Goal: Information Seeking & Learning: Check status

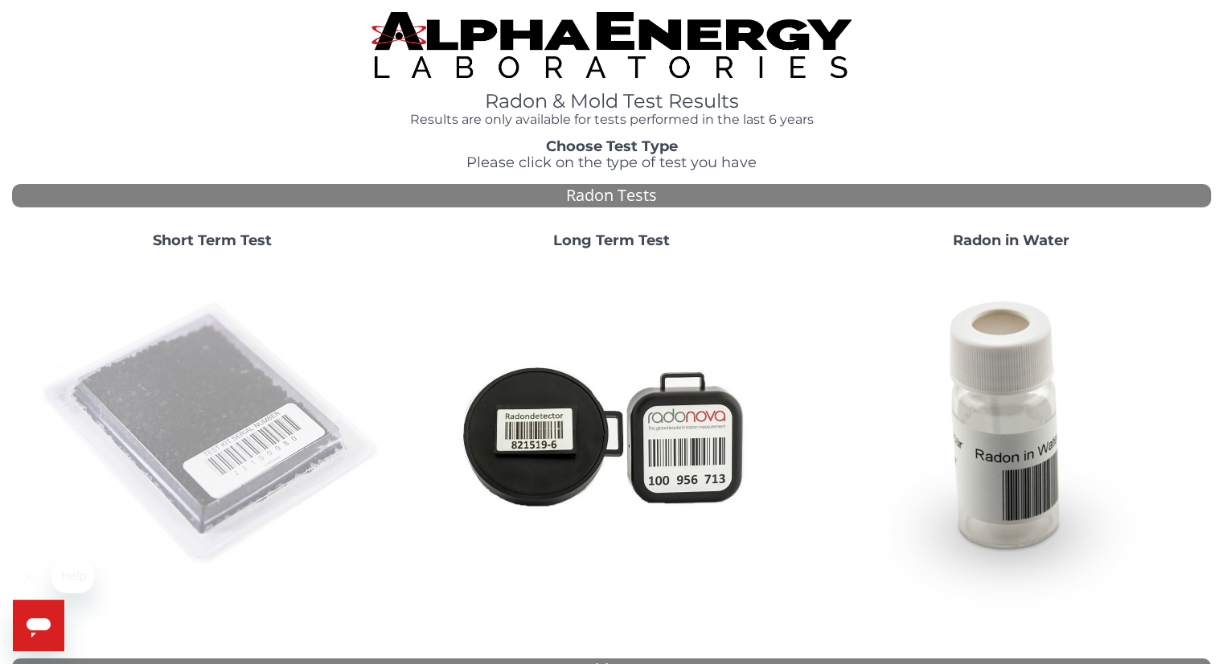
click at [232, 429] on img at bounding box center [212, 434] width 346 height 346
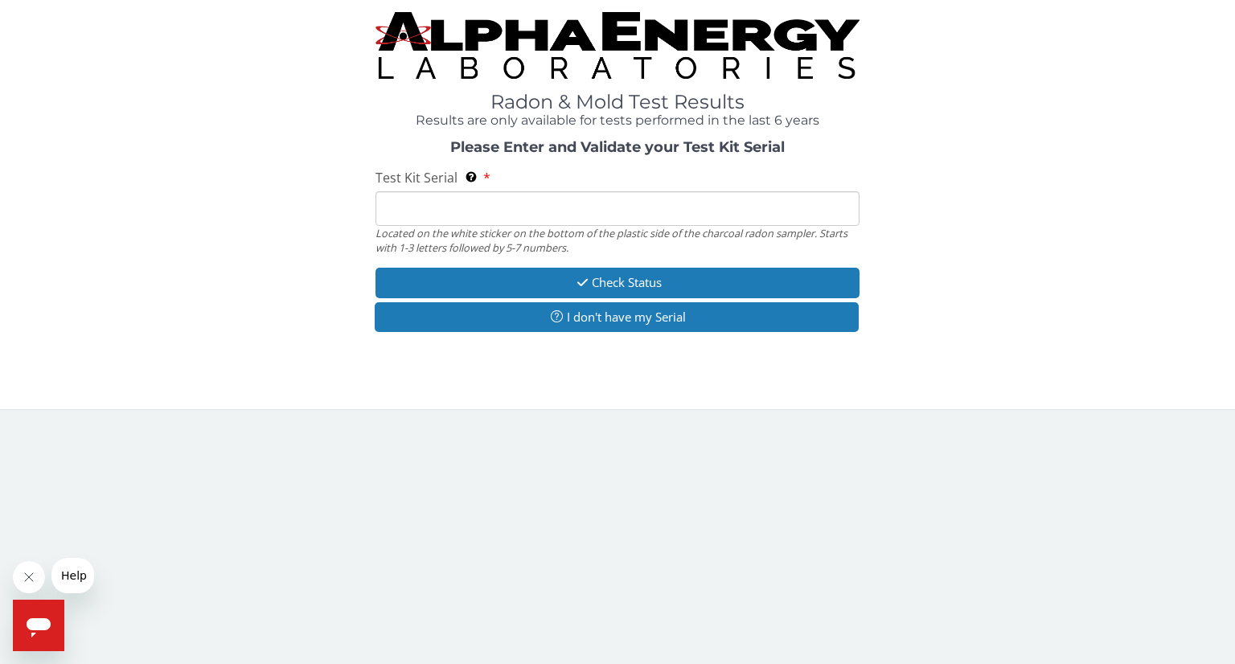
click at [447, 215] on input "Test Kit Serial Located on the white sticker on the bottom of the plastic side …" at bounding box center [618, 208] width 484 height 35
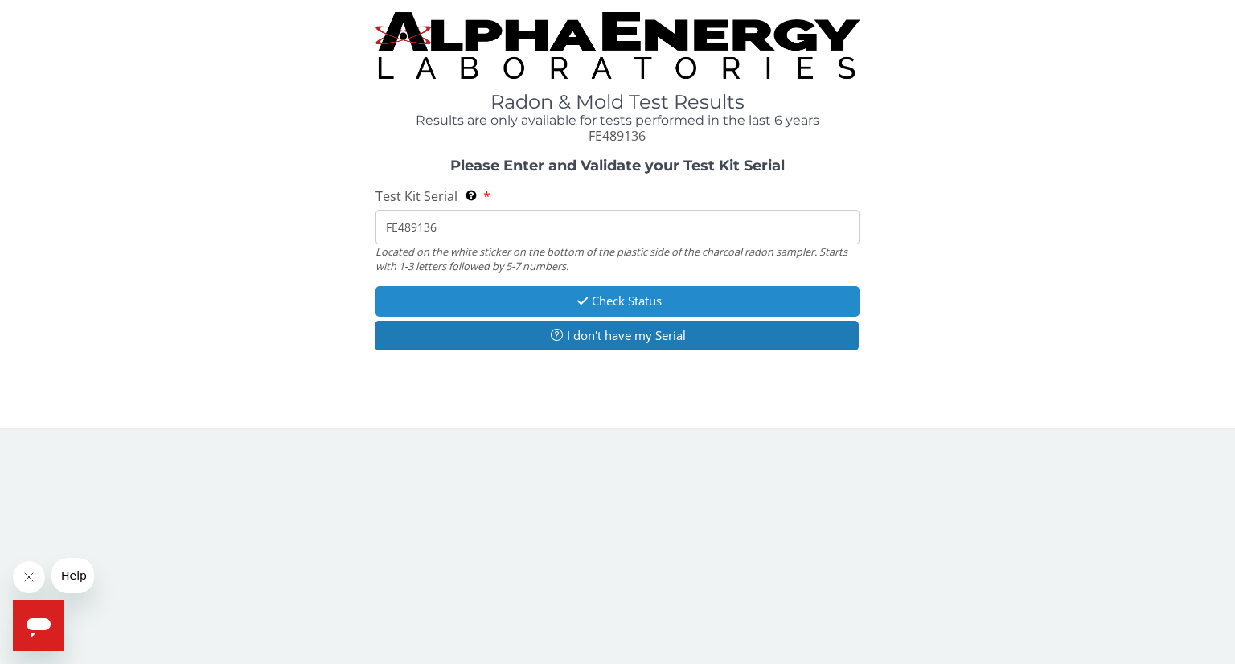
type input "FE489136"
click at [600, 296] on button "Check Status" at bounding box center [618, 301] width 484 height 30
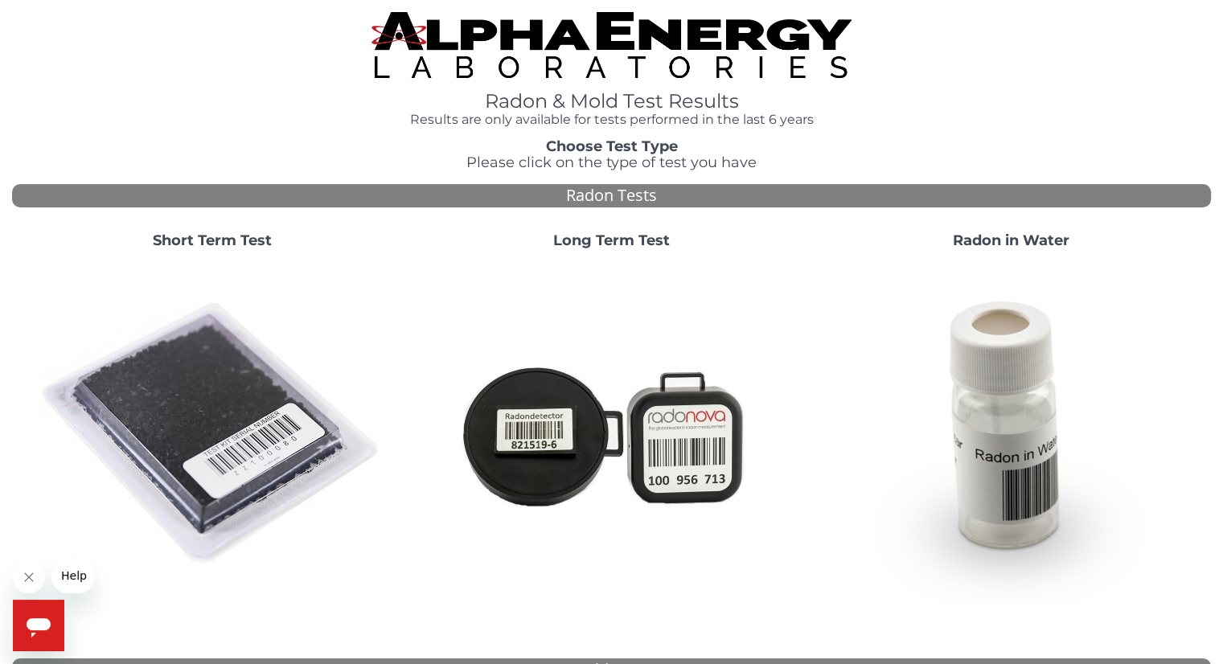
click at [225, 240] on strong "Short Term Test" at bounding box center [212, 241] width 119 height 18
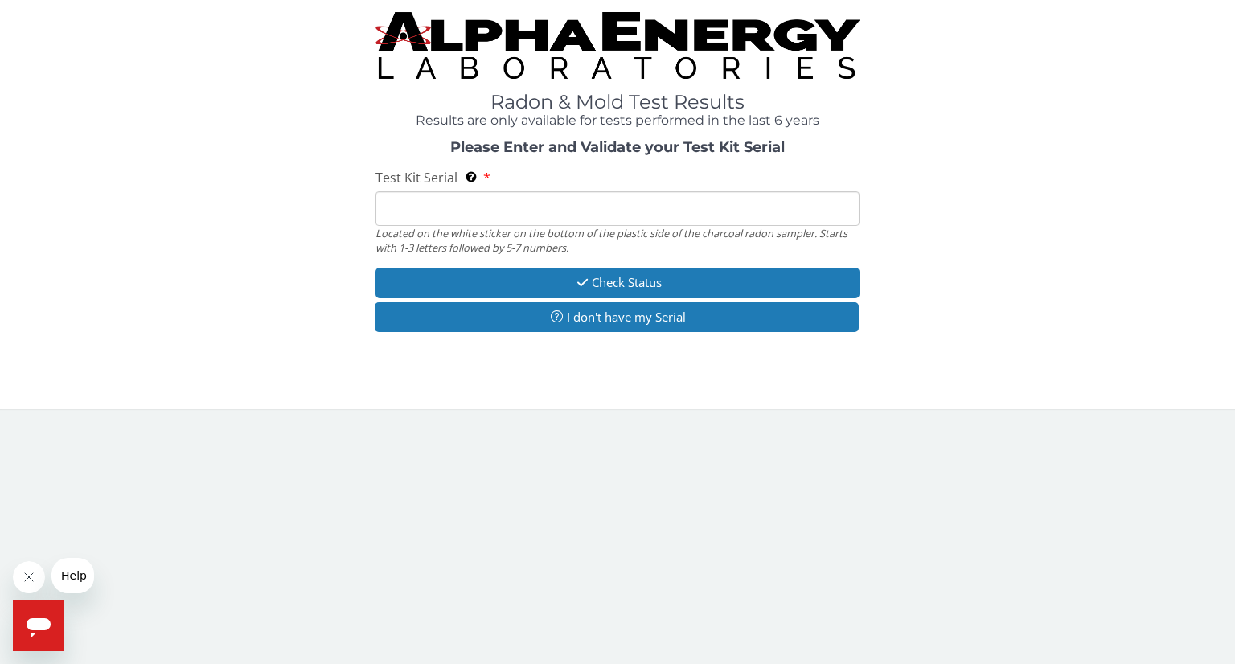
click at [452, 216] on input "Test Kit Serial Located on the white sticker on the bottom of the plastic side …" at bounding box center [618, 208] width 484 height 35
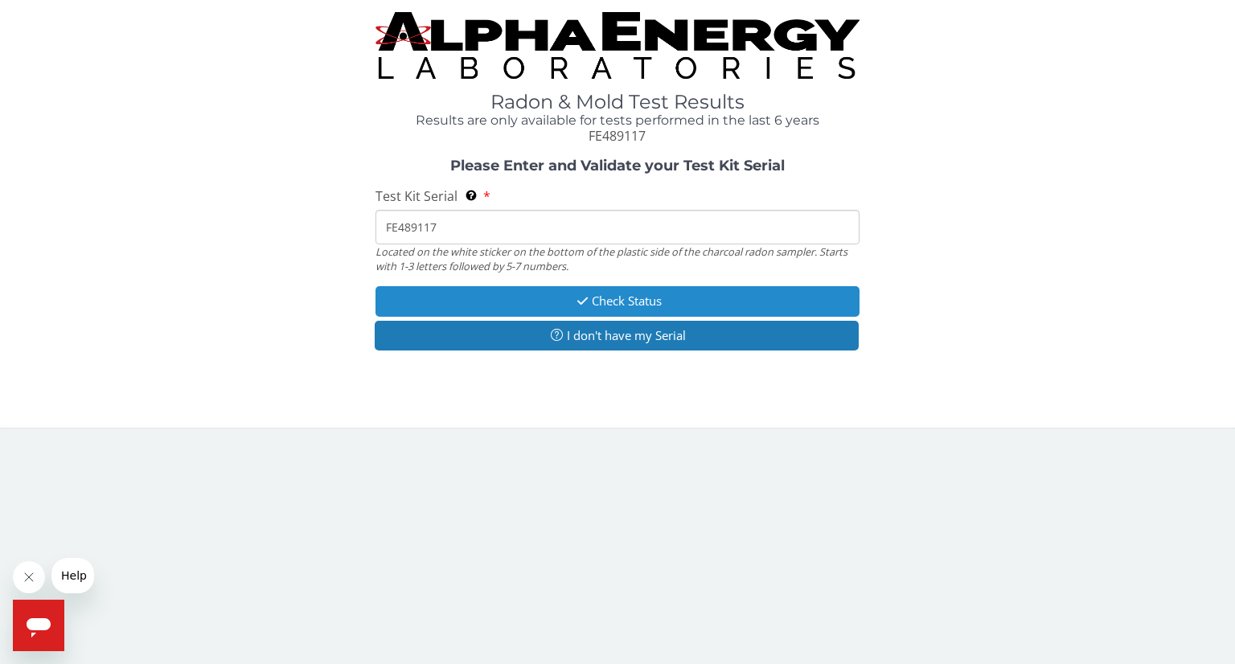
type input "FE489117"
click at [623, 300] on button "Check Status" at bounding box center [618, 301] width 484 height 30
